Goal: Task Accomplishment & Management: Manage account settings

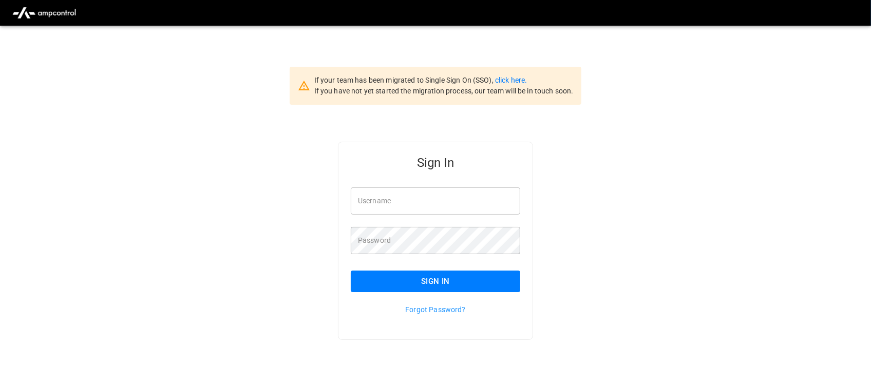
type input "**********"
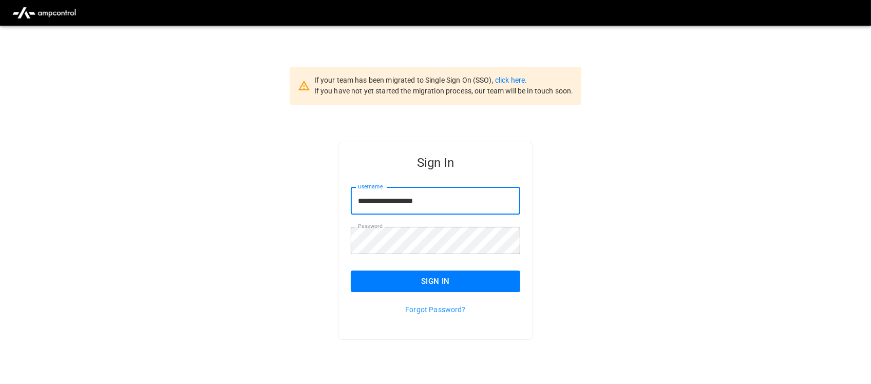
click at [456, 204] on input "**********" at bounding box center [436, 200] width 170 height 27
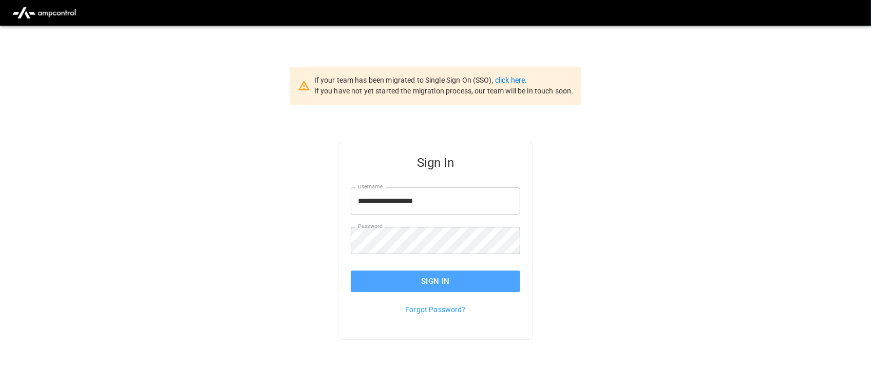
click at [440, 278] on button "Sign In" at bounding box center [436, 282] width 170 height 22
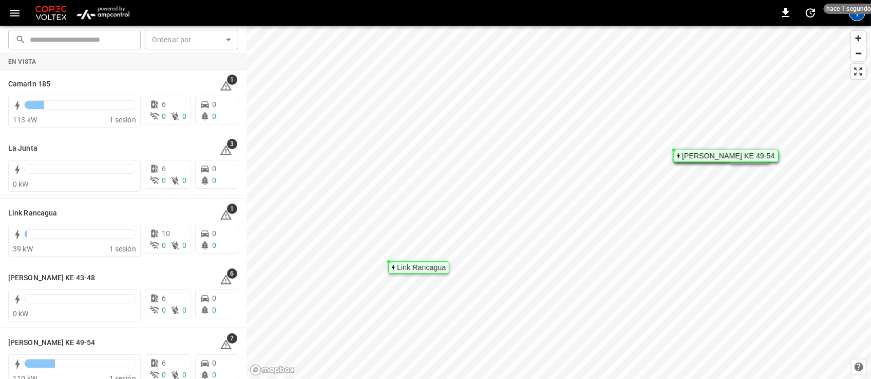
click at [859, 15] on div "T" at bounding box center [857, 13] width 16 height 16
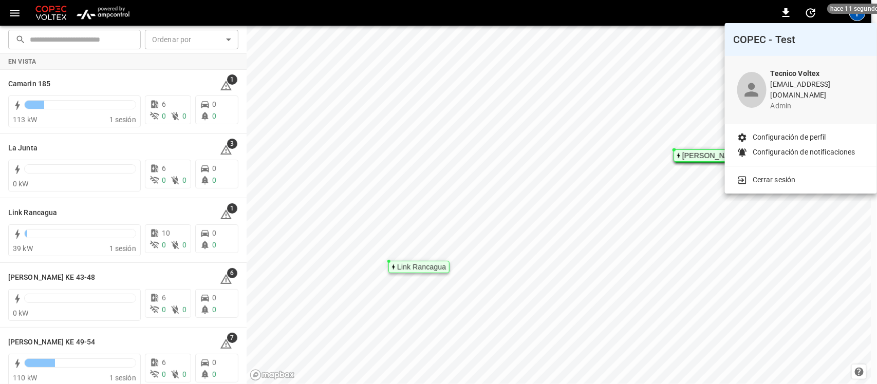
click at [93, 8] on div at bounding box center [438, 192] width 877 height 384
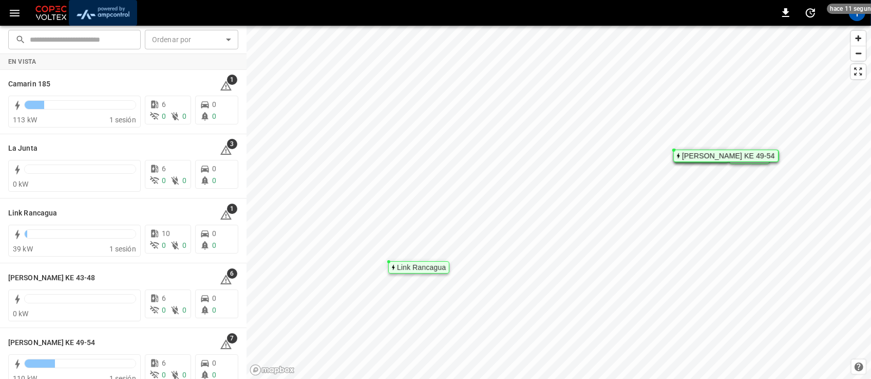
click at [106, 11] on img "menu" at bounding box center [103, 13] width 60 height 20
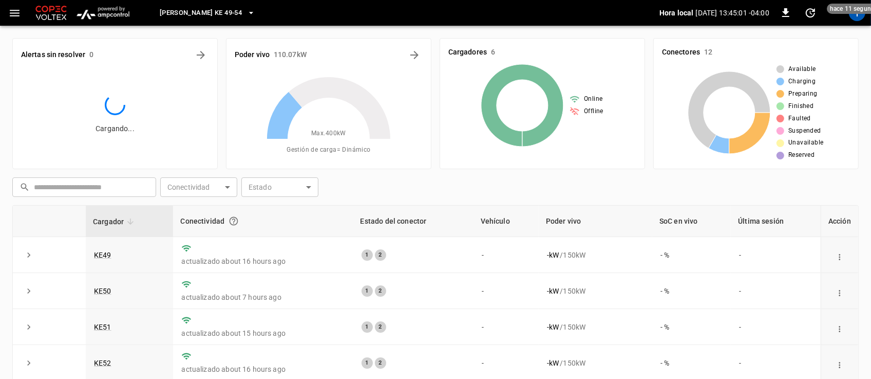
click at [246, 16] on icon "button" at bounding box center [251, 13] width 10 height 10
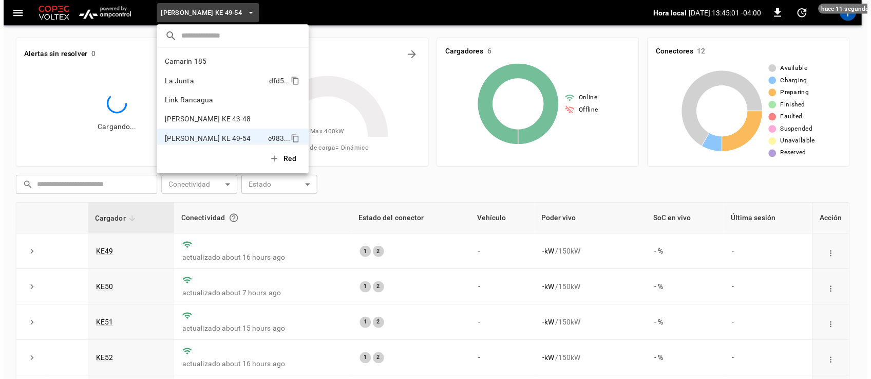
scroll to position [8, 0]
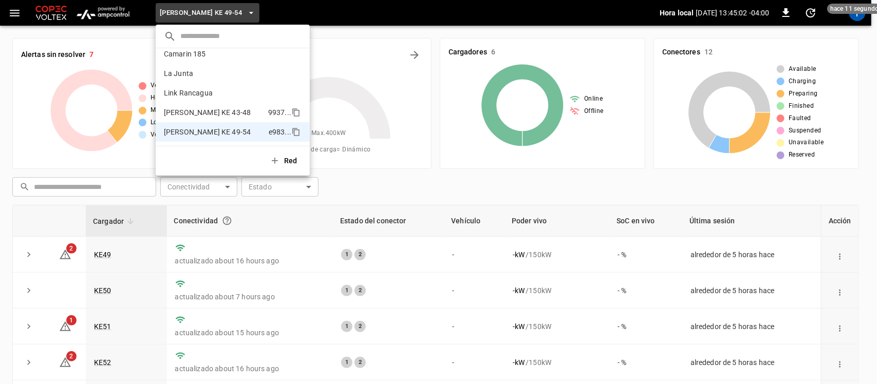
click at [202, 110] on p "[PERSON_NAME] KE 43-48" at bounding box center [207, 112] width 87 height 10
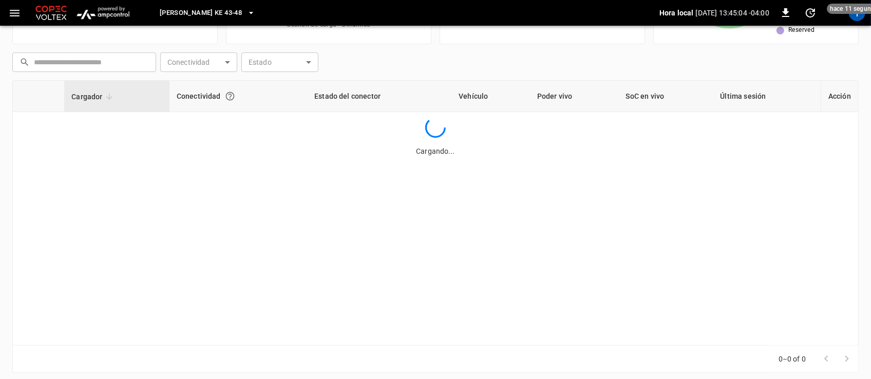
scroll to position [135, 0]
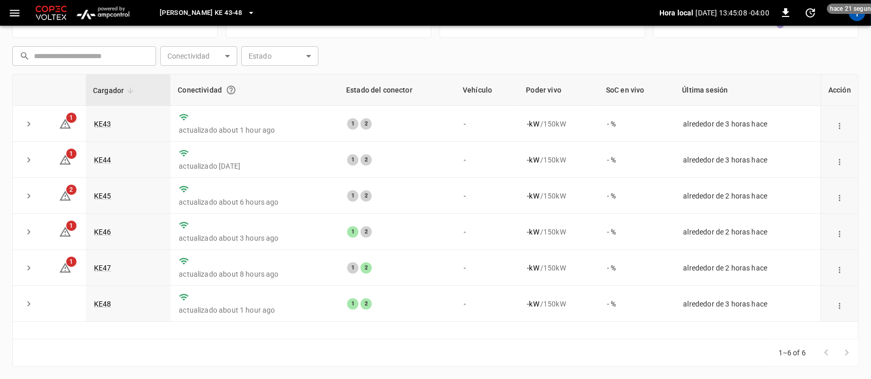
click at [246, 8] on icon "button" at bounding box center [251, 13] width 10 height 10
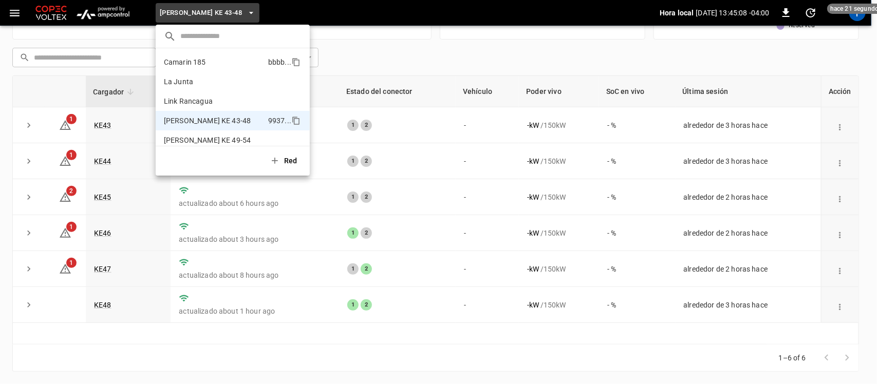
scroll to position [8, 0]
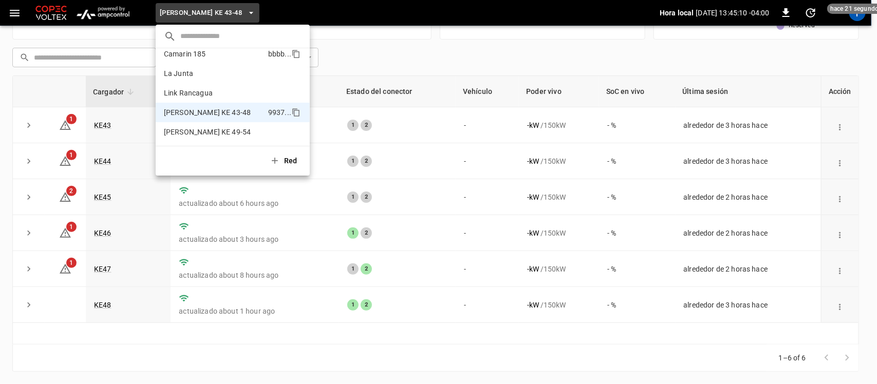
click at [208, 60] on li "Camarin 185 bbbb ..." at bounding box center [233, 54] width 154 height 20
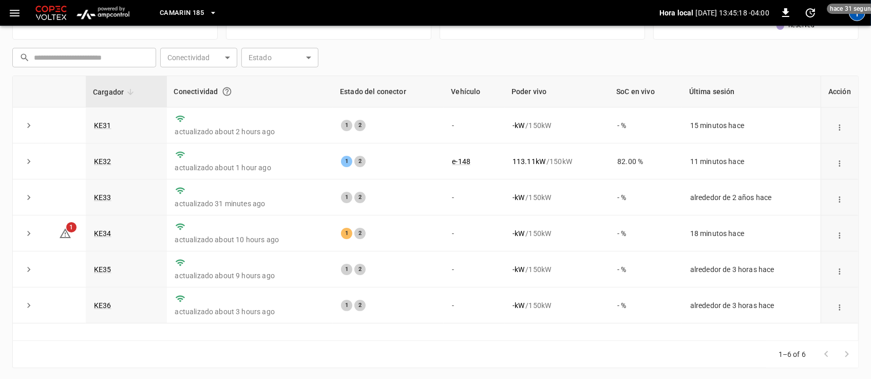
click at [856, 21] on div "T" at bounding box center [857, 13] width 16 height 16
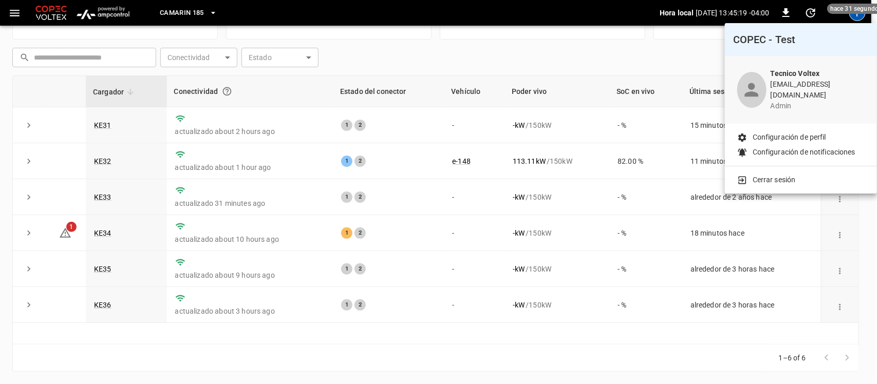
click at [774, 175] on p "Cerrar sesión" at bounding box center [774, 180] width 43 height 11
